Goal: Navigation & Orientation: Find specific page/section

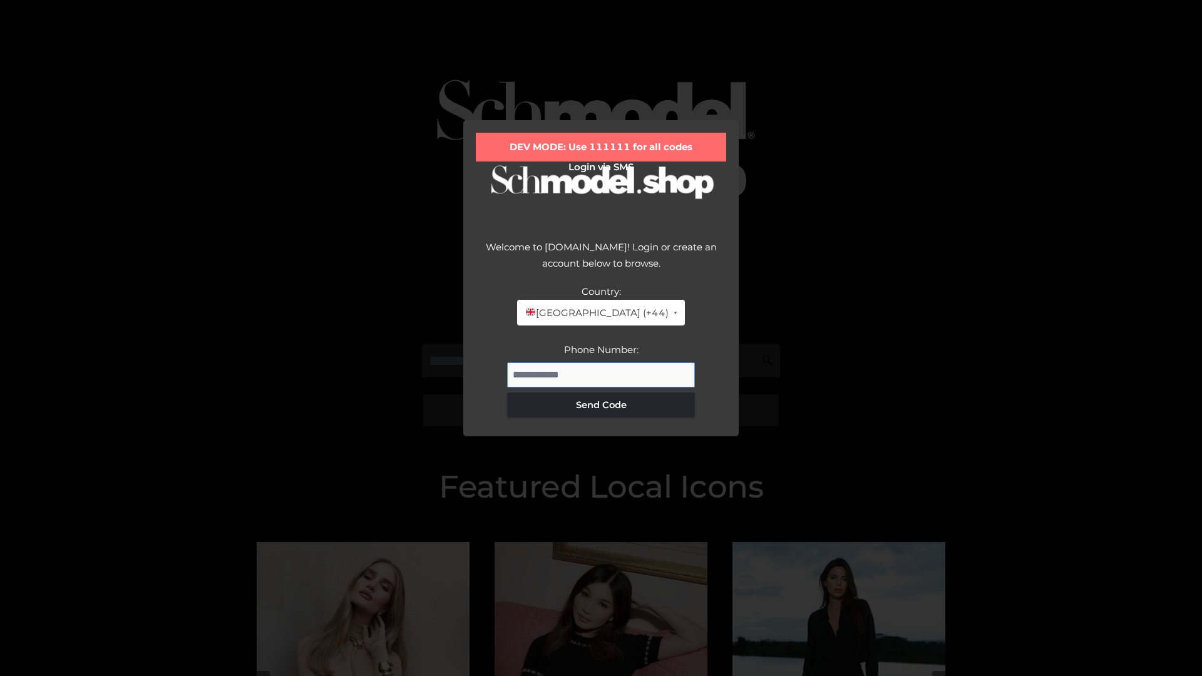
click at [601, 374] on input "Phone Number:" at bounding box center [601, 375] width 188 height 25
type input "**********"
click at [601, 404] on button "Send Code" at bounding box center [601, 405] width 188 height 25
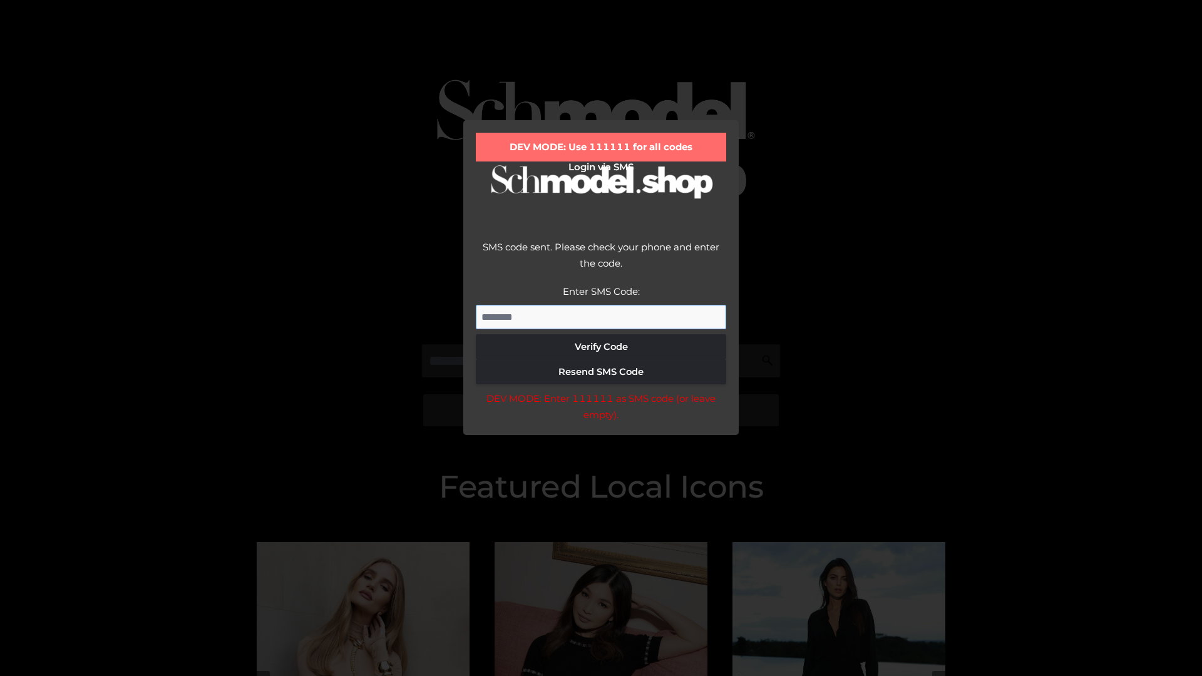
click at [601, 317] on input "Enter SMS Code:" at bounding box center [601, 317] width 250 height 25
type input "******"
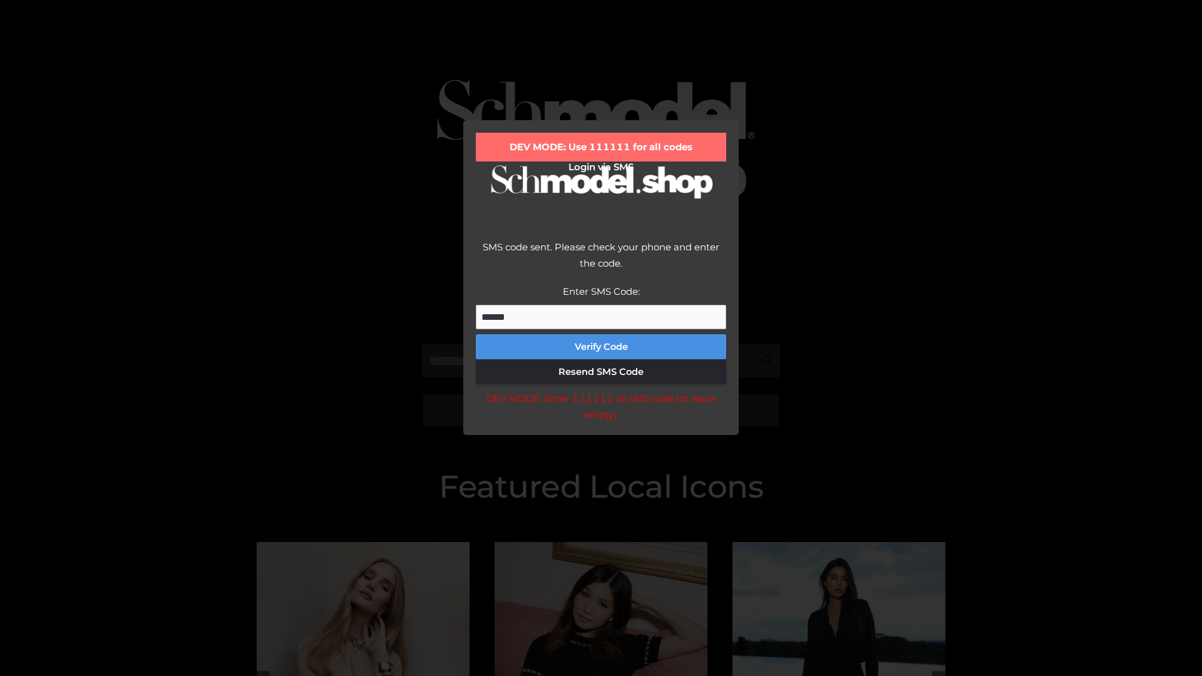
click at [601, 347] on button "Verify Code" at bounding box center [601, 346] width 250 height 25
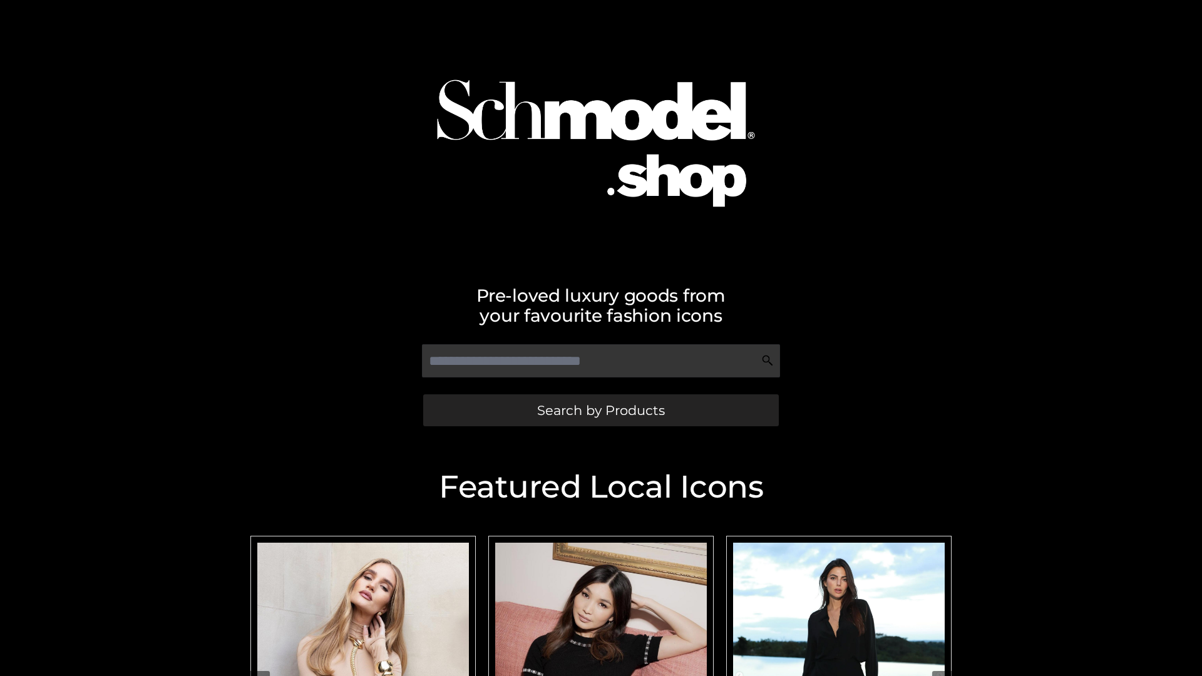
click at [600, 410] on span "Search by Products" at bounding box center [601, 410] width 128 height 13
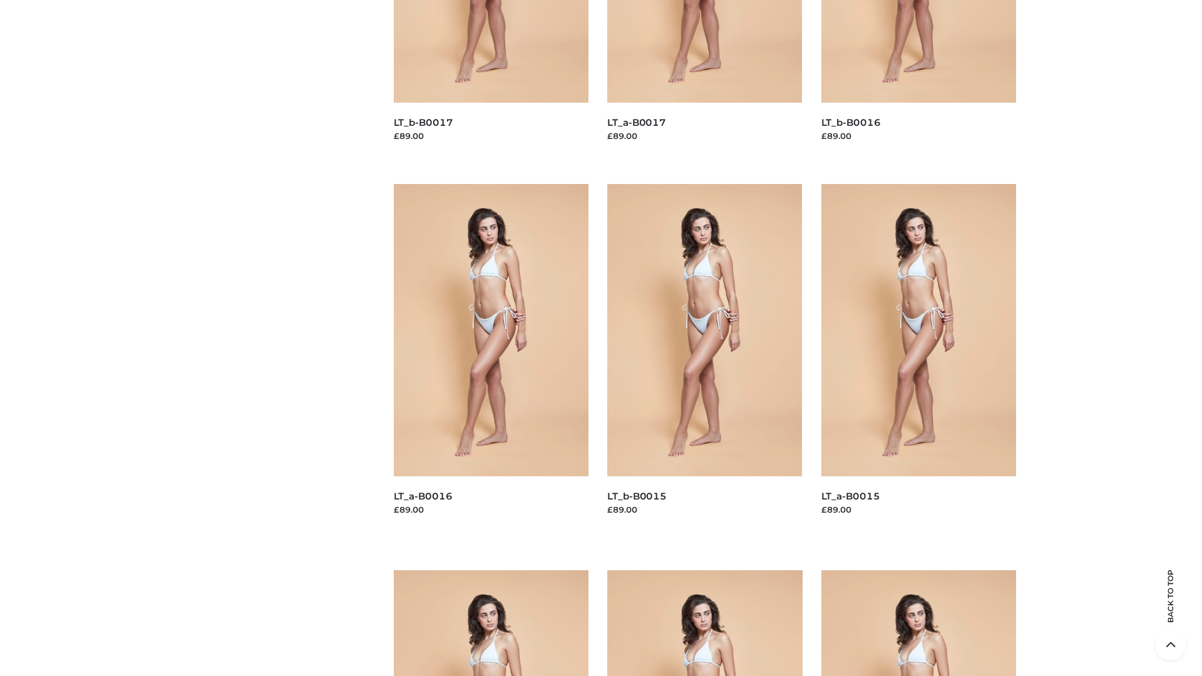
scroll to position [1780, 0]
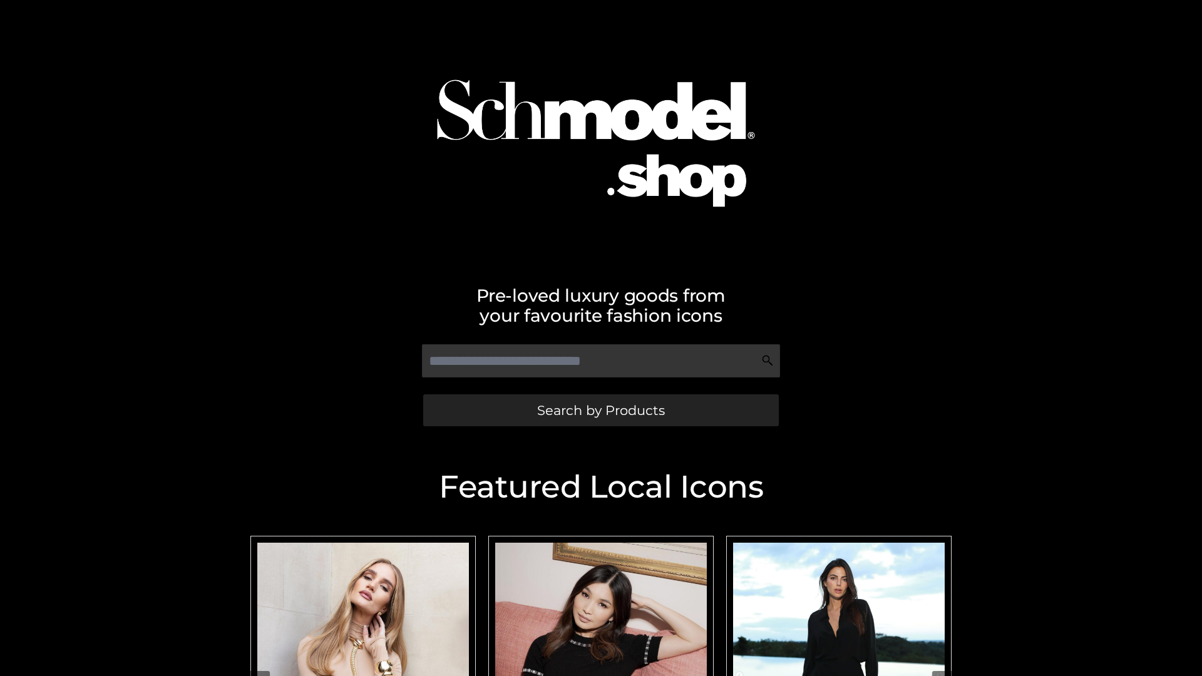
click at [600, 410] on span "Search by Products" at bounding box center [601, 410] width 128 height 13
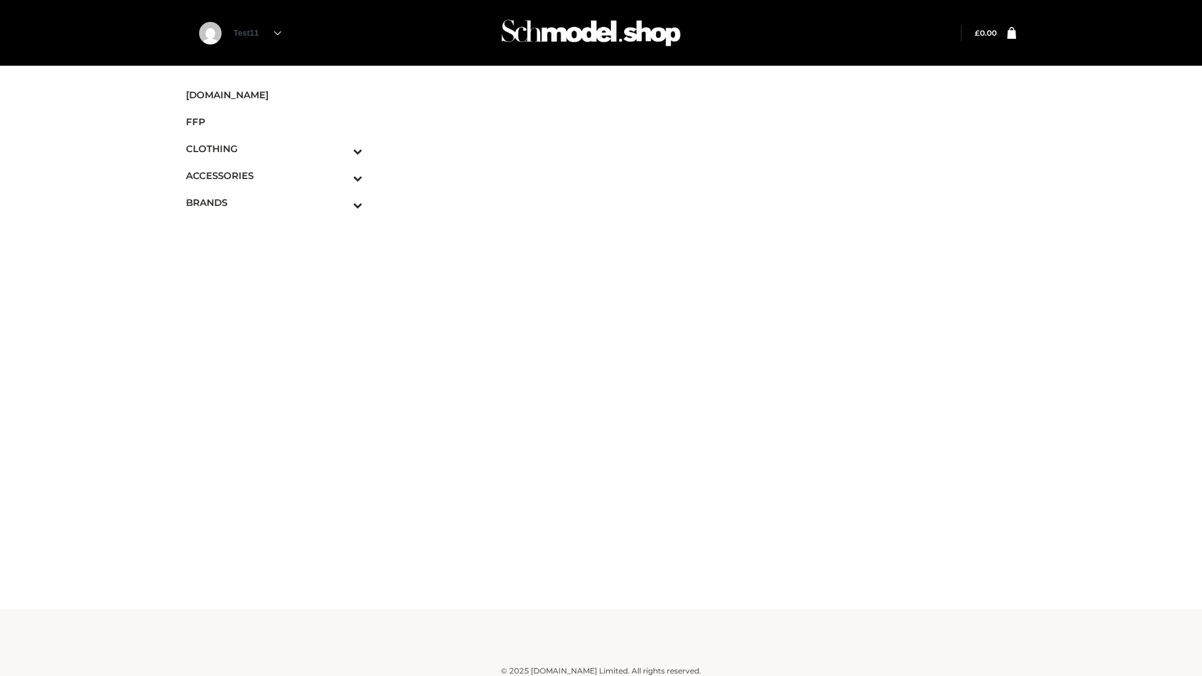
scroll to position [8, 0]
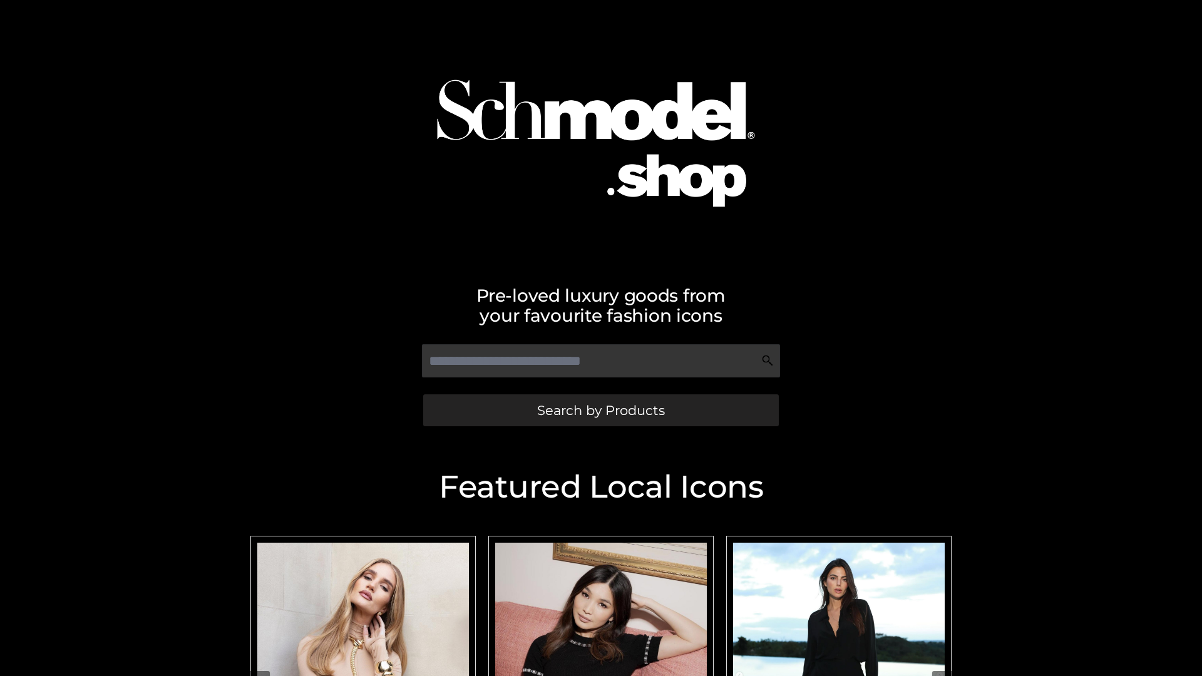
click at [600, 410] on span "Search by Products" at bounding box center [601, 410] width 128 height 13
